Goal: Transaction & Acquisition: Book appointment/travel/reservation

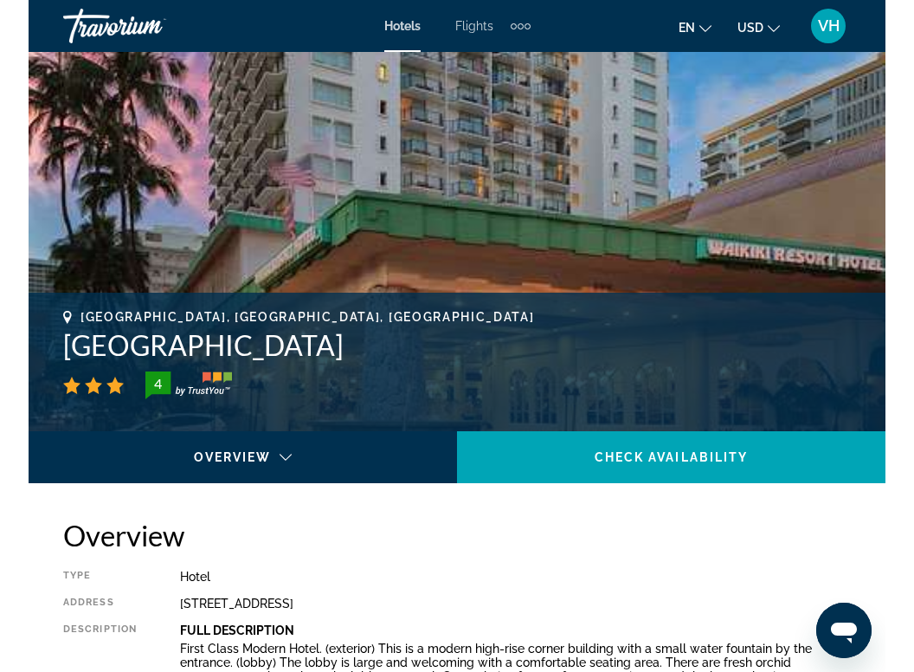
scroll to position [445, 0]
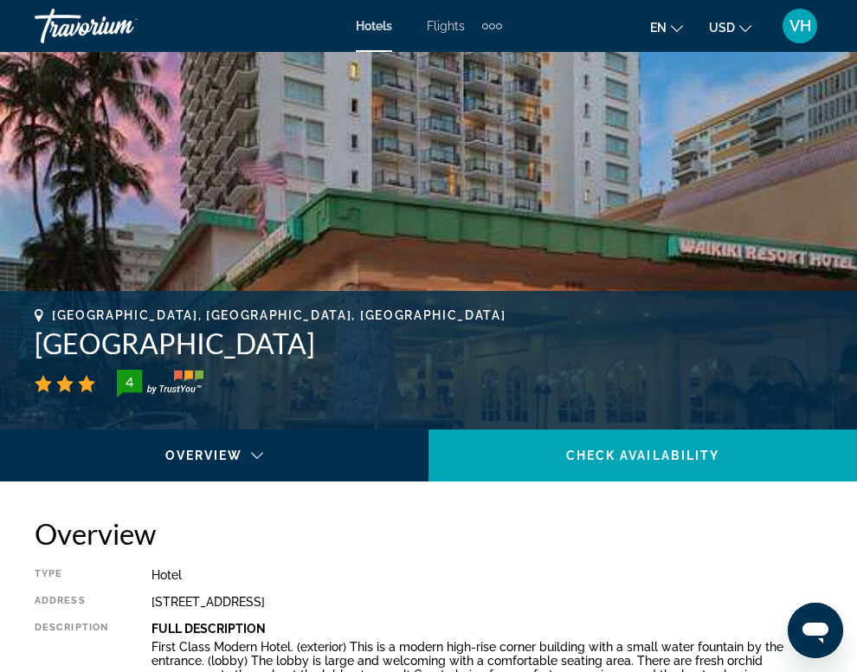
drag, startPoint x: 37, startPoint y: 344, endPoint x: 286, endPoint y: 334, distance: 249.5
click at [286, 334] on h1 "[GEOGRAPHIC_DATA]" at bounding box center [429, 343] width 788 height 35
copy h1 "[GEOGRAPHIC_DATA]"
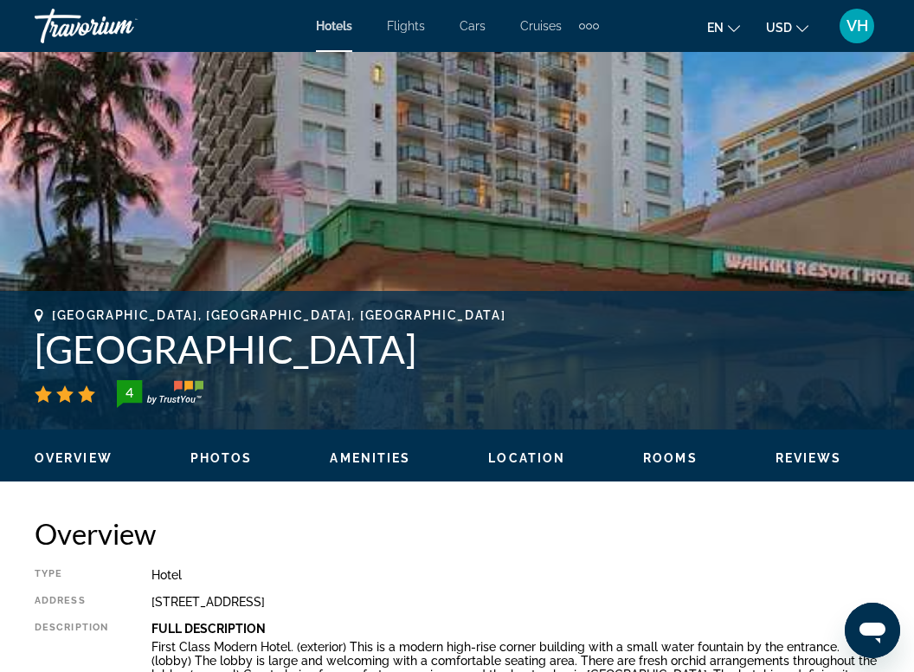
click at [344, 542] on h2 "Overview" at bounding box center [457, 533] width 845 height 35
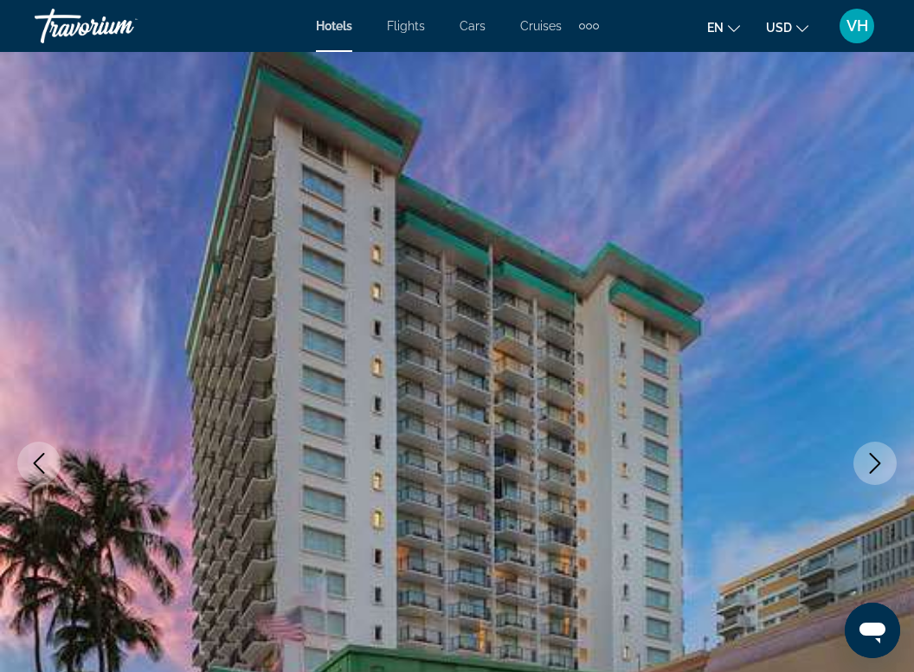
scroll to position [0, 0]
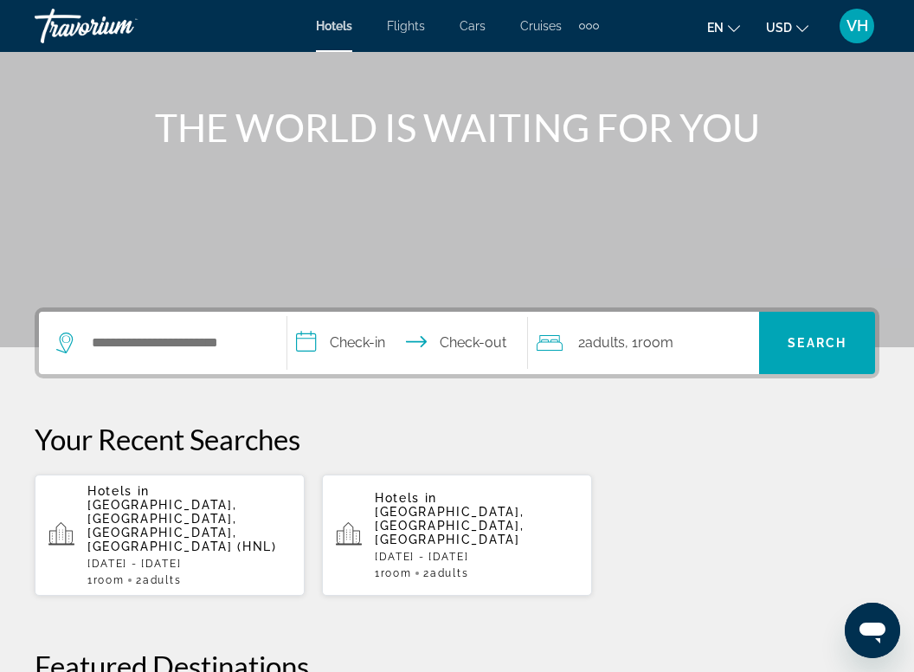
scroll to position [174, 0]
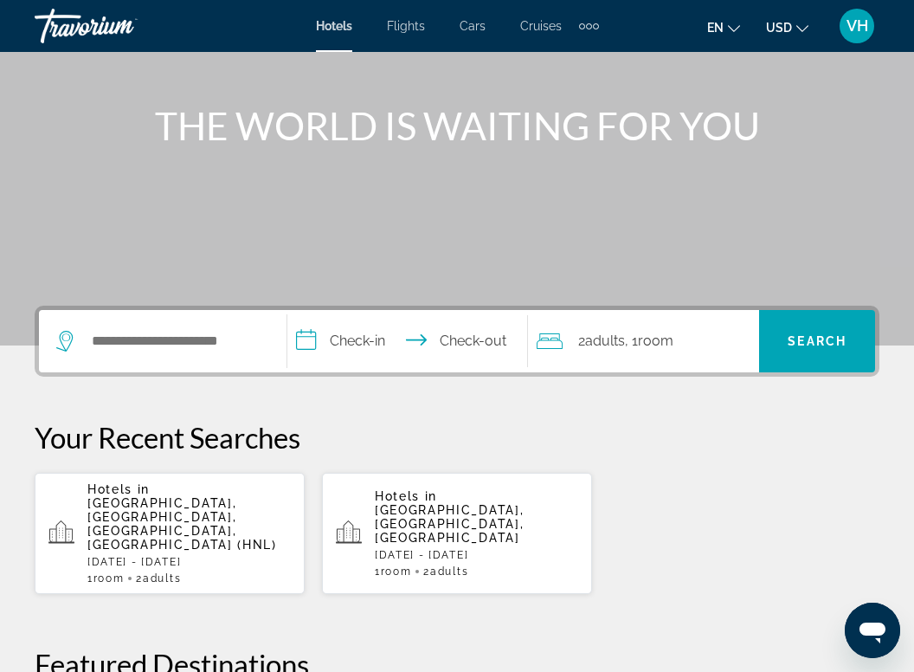
click at [184, 503] on span "[GEOGRAPHIC_DATA], [GEOGRAPHIC_DATA], [GEOGRAPHIC_DATA], [GEOGRAPHIC_DATA] (HNL)" at bounding box center [182, 523] width 190 height 55
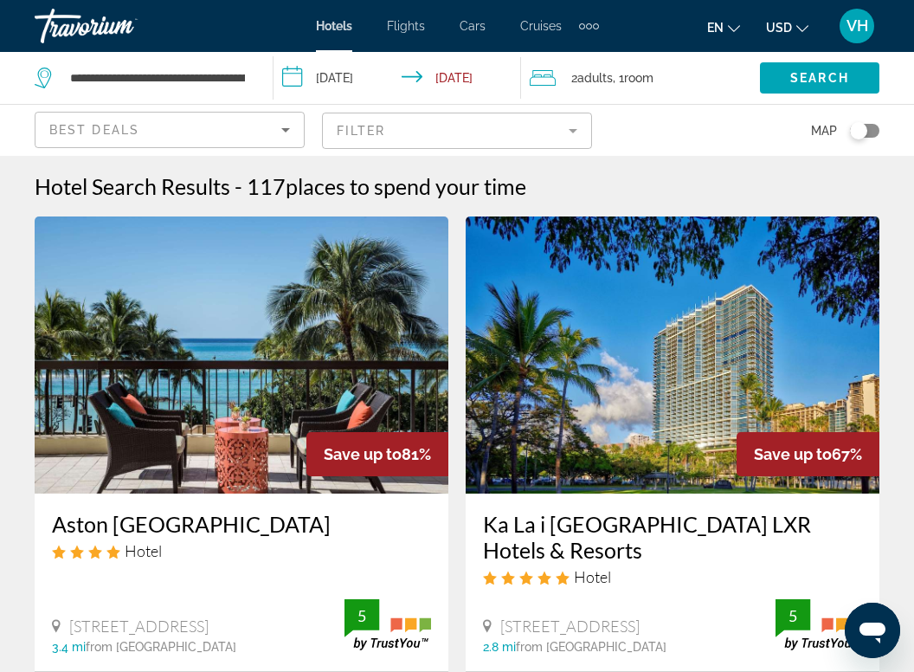
click at [292, 130] on icon "Sort by" at bounding box center [285, 129] width 21 height 21
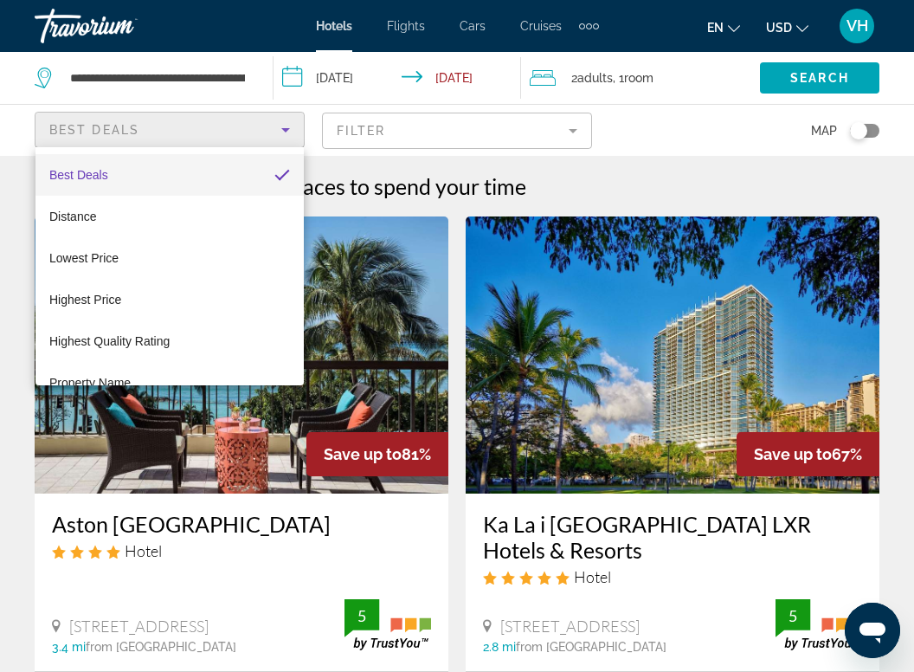
click at [576, 131] on div at bounding box center [457, 336] width 914 height 672
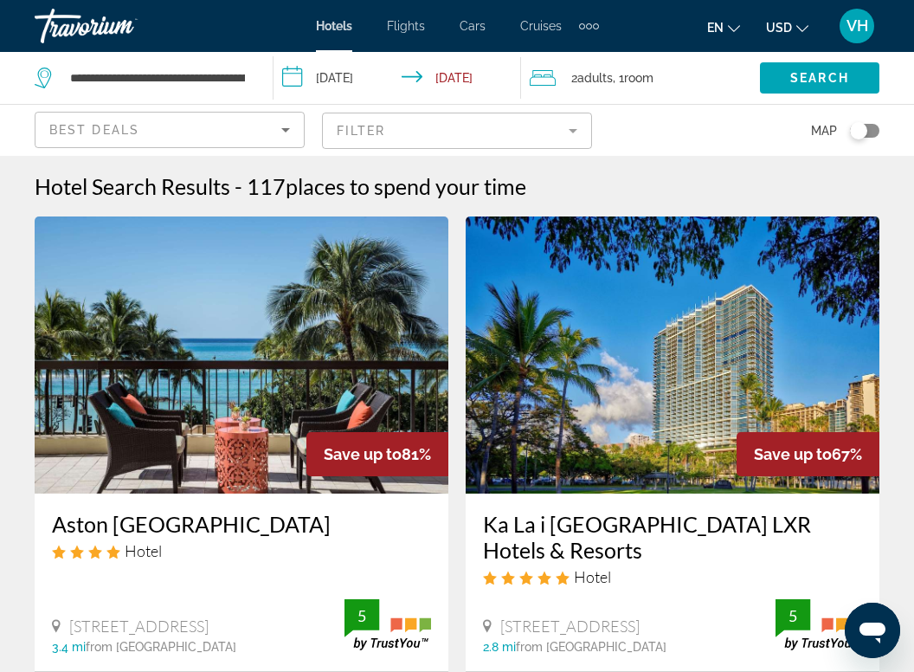
click at [576, 131] on mat-form-field "Filter" at bounding box center [457, 131] width 270 height 36
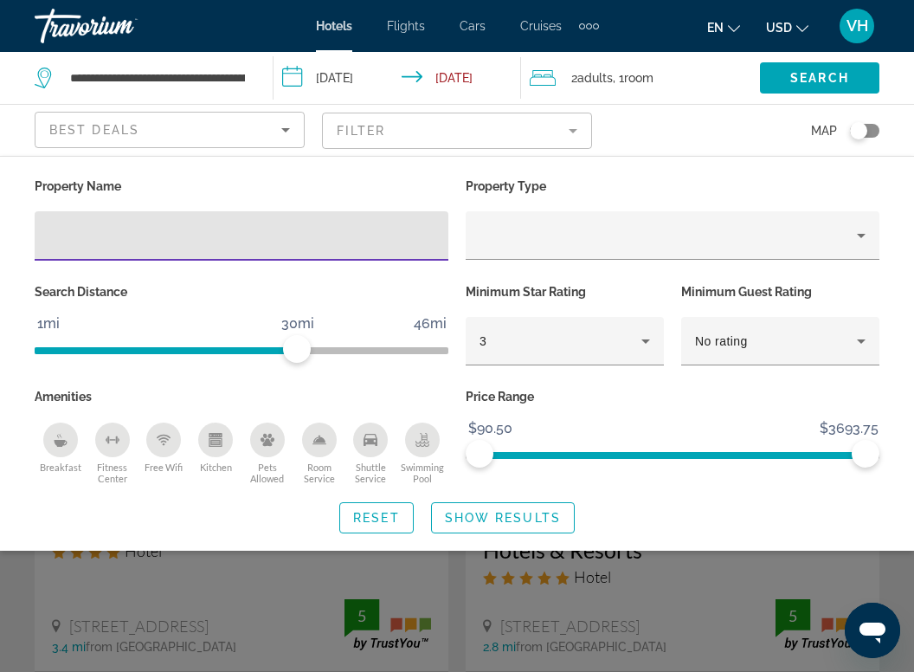
type input "**********"
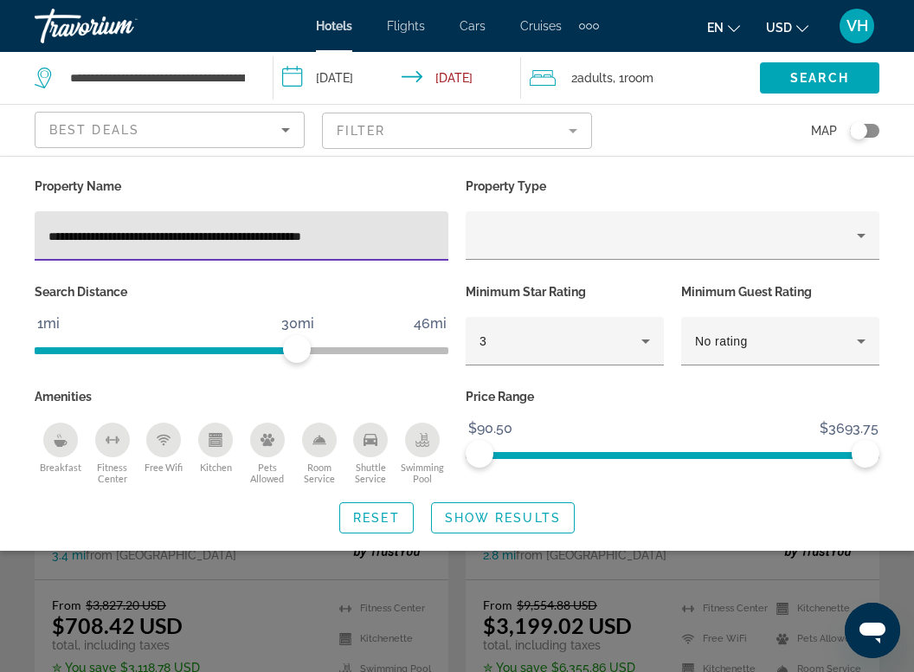
scroll to position [100, 0]
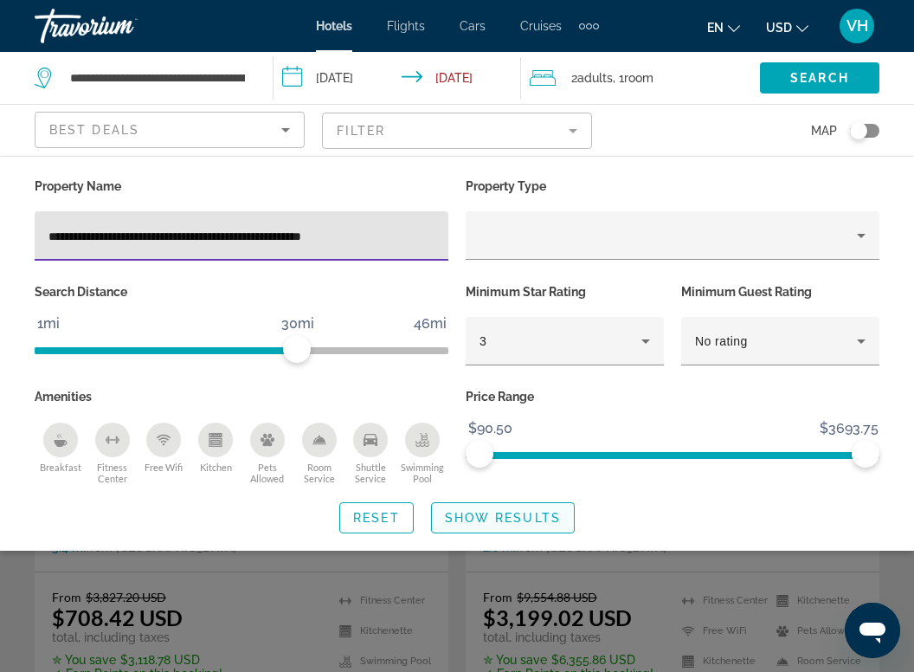
click at [493, 520] on span "Show Results" at bounding box center [503, 518] width 116 height 14
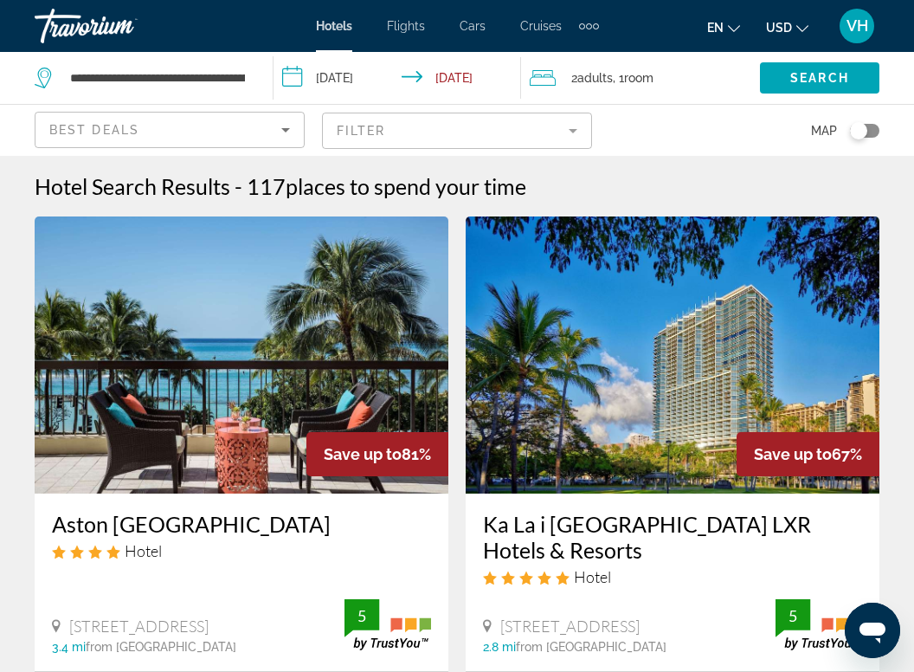
scroll to position [0, 0]
click at [576, 130] on mat-form-field "Filter" at bounding box center [457, 131] width 270 height 36
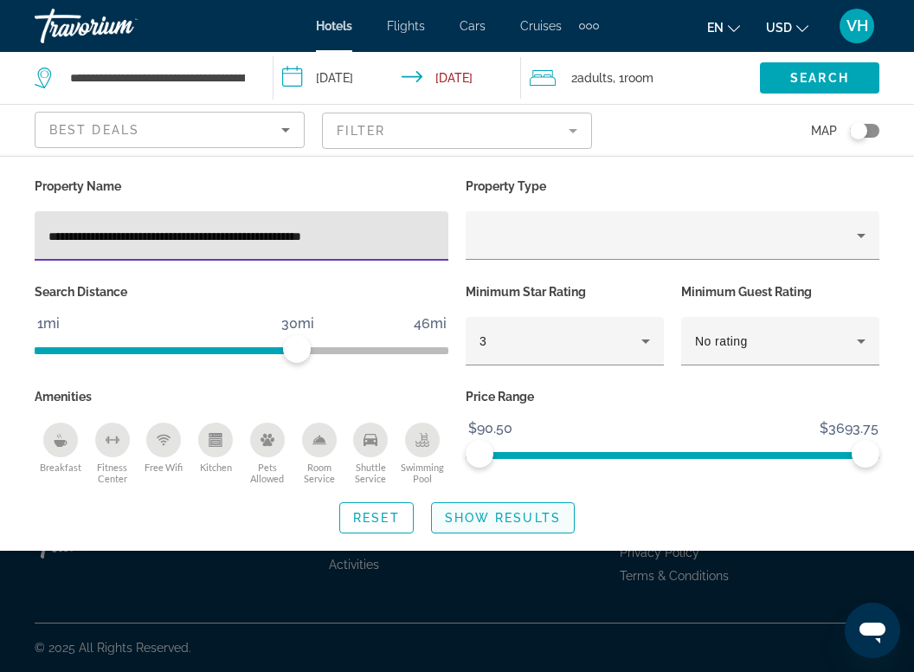
click at [491, 516] on span "Show Results" at bounding box center [503, 518] width 116 height 14
